Goal: Information Seeking & Learning: Learn about a topic

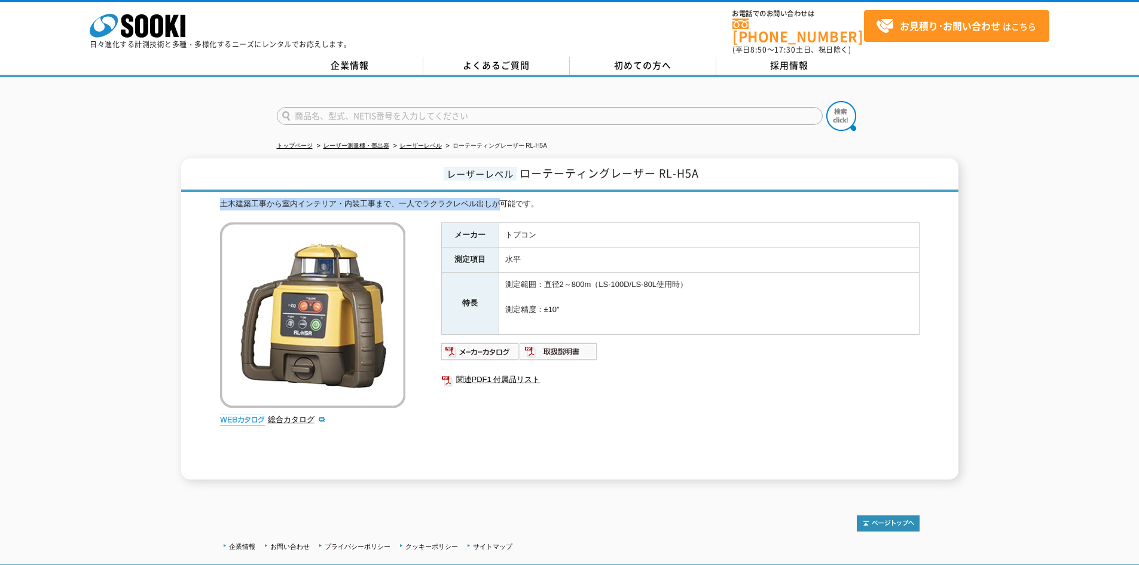
drag, startPoint x: 212, startPoint y: 187, endPoint x: 497, endPoint y: 190, distance: 284.7
click at [497, 190] on div "レーザーレベル ローテーティングレーザー RL-H5A 土木建築工事から室内インテリア・内装工事まで、一人でラクラクレベル出しが可能です。 総合カタログ メー…" at bounding box center [569, 318] width 777 height 321
drag, startPoint x: 553, startPoint y: 193, endPoint x: 243, endPoint y: 193, distance: 310.4
click at [243, 198] on div "土木建築工事から室内インテリア・内装工事まで、一人でラクラクレベル出しが可能です。" at bounding box center [570, 204] width 700 height 13
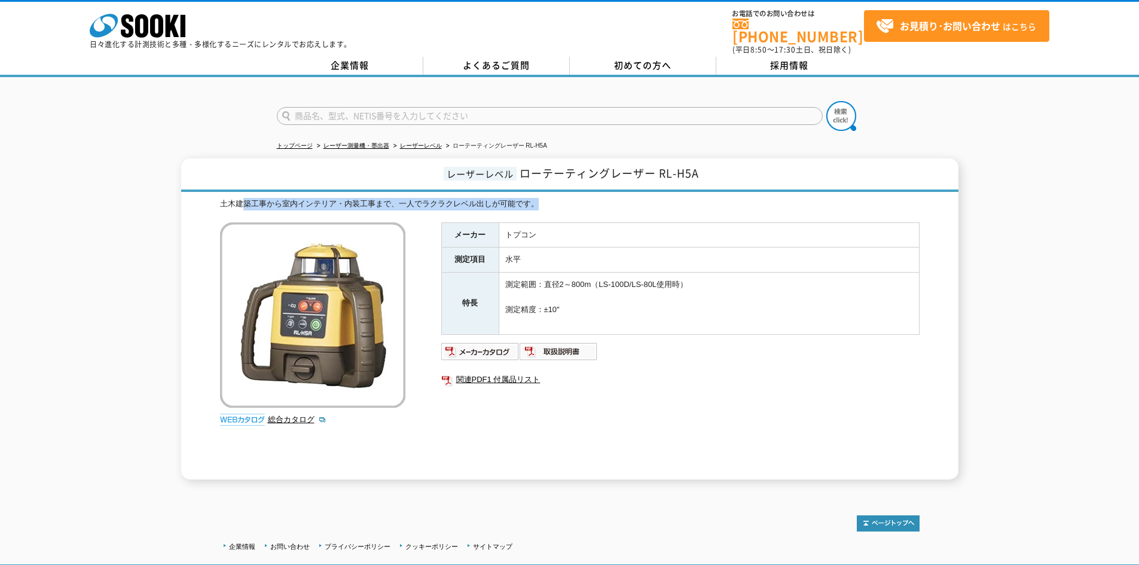
click at [243, 198] on div "土木建築工事から室内インテリア・内装工事まで、一人でラクラクレベル出しが可能です。" at bounding box center [570, 204] width 700 height 13
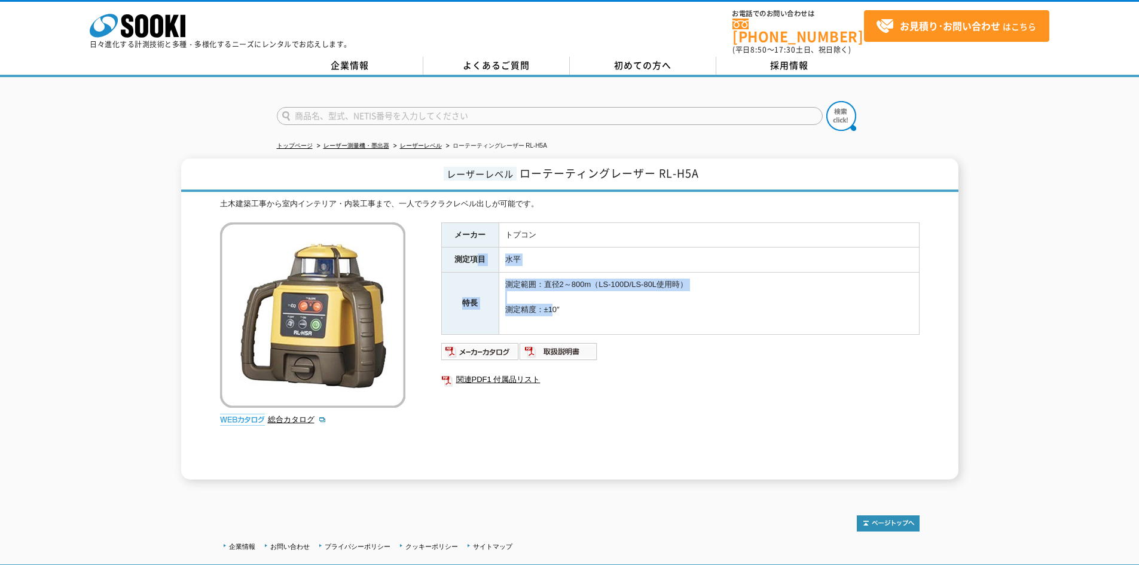
drag, startPoint x: 474, startPoint y: 246, endPoint x: 554, endPoint y: 304, distance: 98.8
click at [554, 304] on tbody "メーカー トプコン 測定項目 水平 特長 測定範囲：直径2～800m（LS-100D/LS-80L使用時） 測定精度：±10″" at bounding box center [680, 278] width 478 height 112
click at [554, 304] on td "測定範囲：直径2～800m（LS-100D/LS-80L使用時） 測定精度：±10″" at bounding box center [709, 304] width 420 height 62
drag, startPoint x: 596, startPoint y: 318, endPoint x: 444, endPoint y: 219, distance: 180.8
click at [444, 222] on tbody "メーカー トプコン 測定項目 水平 特長 測定範囲：直径2～800m（LS-100D/LS-80L使用時） 測定精度：±10″" at bounding box center [680, 278] width 478 height 112
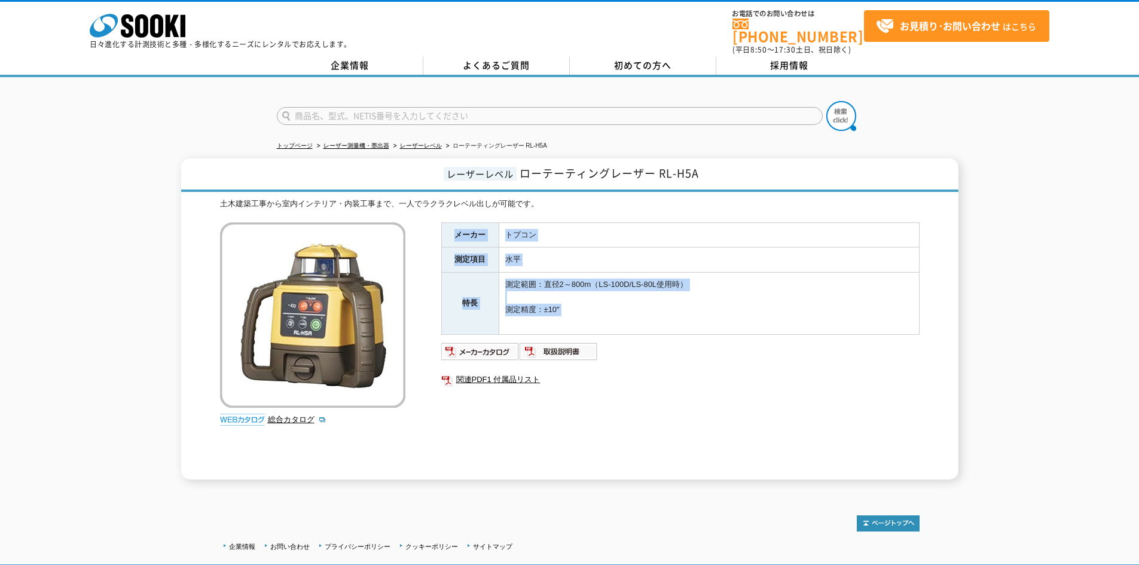
click at [444, 222] on th "メーカー" at bounding box center [469, 234] width 57 height 25
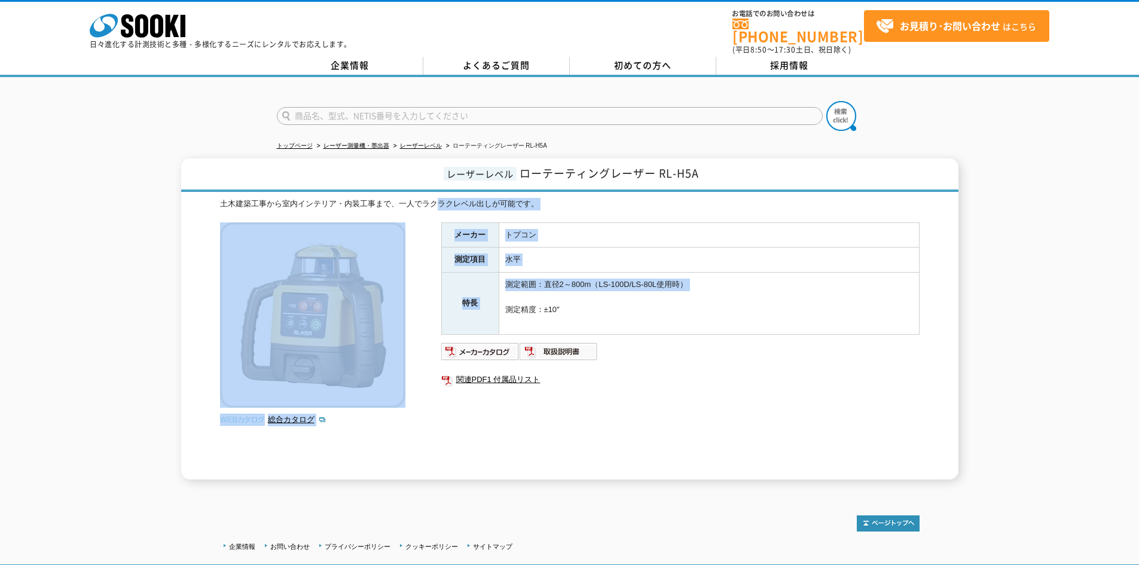
drag, startPoint x: 456, startPoint y: 221, endPoint x: 629, endPoint y: 289, distance: 185.0
click at [629, 289] on div "土木建築工事から室内インテリア・内装工事まで、一人でラクラクレベル出しが可能です。 総合カタログ メーカー トプコン 測定項目 水平 特長 測定範囲：直径2～…" at bounding box center [570, 339] width 700 height 282
click at [629, 289] on td "測定範囲：直径2～800m（LS-100D/LS-80L使用時） 測定精度：±10″" at bounding box center [709, 304] width 420 height 62
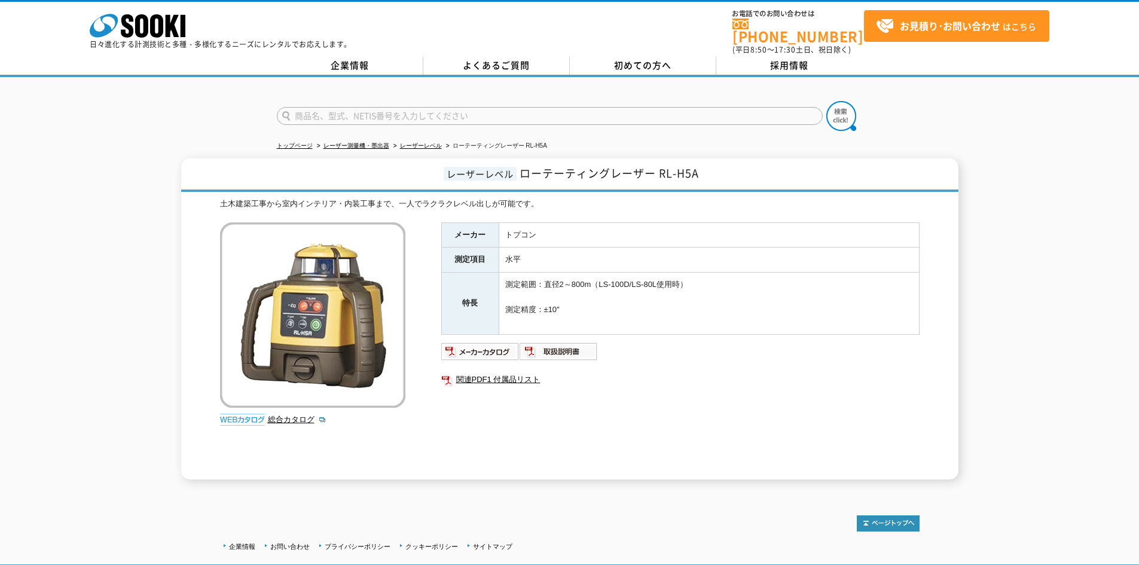
drag, startPoint x: 630, startPoint y: 307, endPoint x: 22, endPoint y: 151, distance: 627.9
click at [22, 158] on div "レーザーレベル ローテーティングレーザー RL-H5A 土木建築工事から室内インテリア・内装工事まで、一人でラクラクレベル出しが可能です。 総合カタログ メー…" at bounding box center [569, 318] width 1139 height 321
click at [20, 158] on div "レーザーレベル ローテーティングレーザー RL-H5A 土木建築工事から室内インテリア・内装工事まで、一人でラクラクレベル出しが可能です。 総合カタログ メー…" at bounding box center [569, 318] width 1139 height 321
drag, startPoint x: 20, startPoint y: 139, endPoint x: 23, endPoint y: 132, distance: 7.8
